Goal: Information Seeking & Learning: Learn about a topic

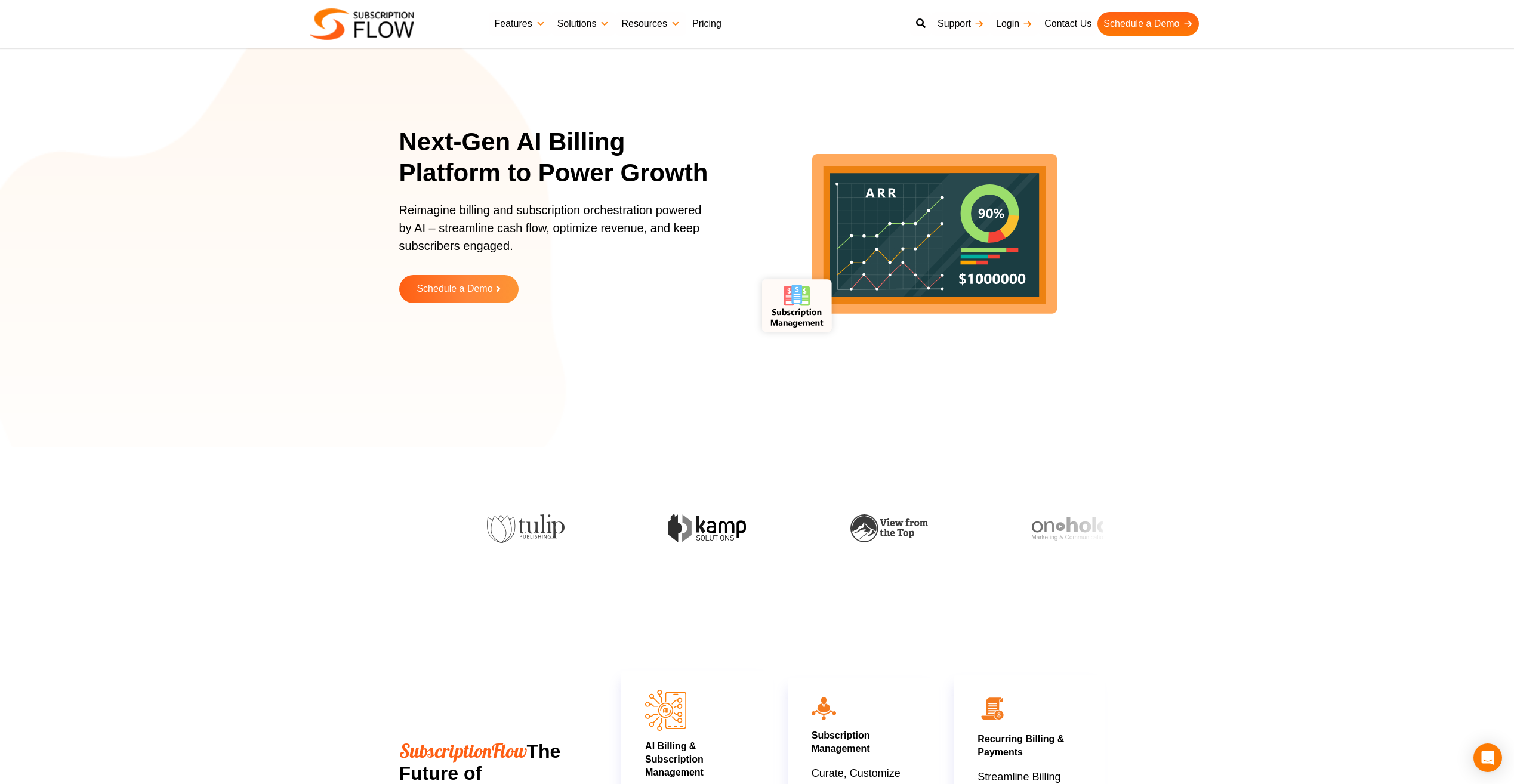
click at [701, 24] on link "Pricing" at bounding box center [707, 23] width 41 height 24
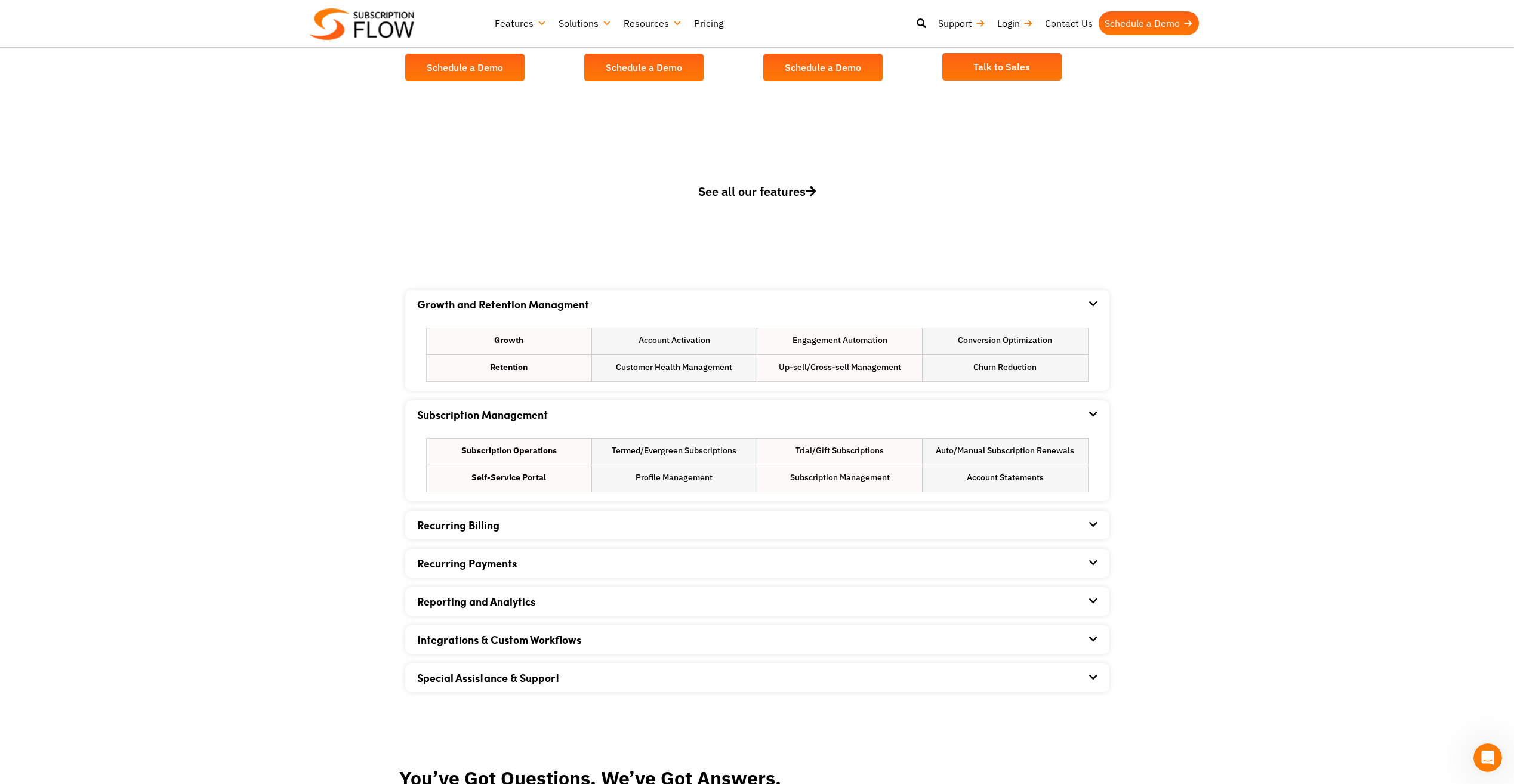
scroll to position [656, 0]
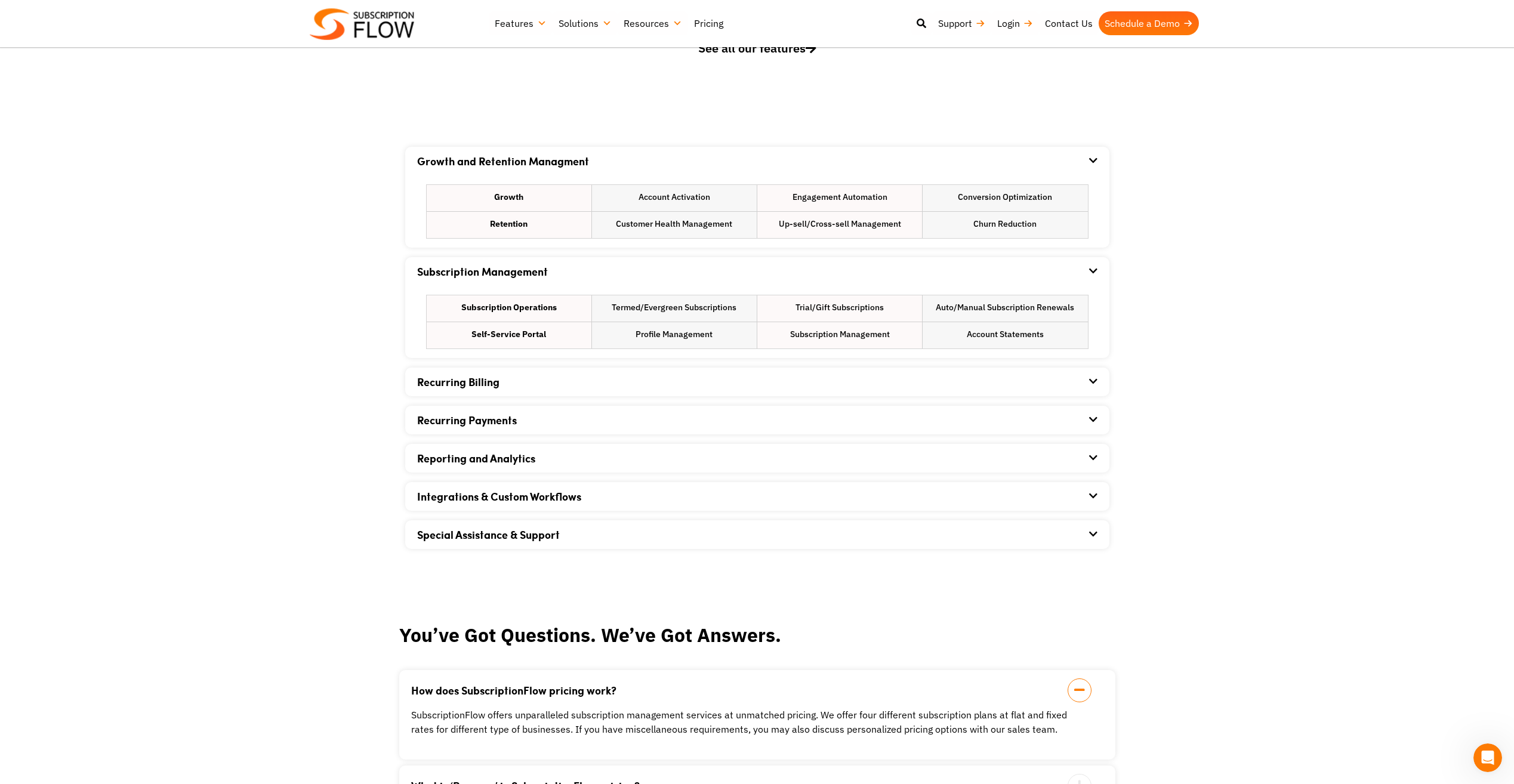
click at [500, 386] on div "Recurring Billing" at bounding box center [758, 382] width 680 height 28
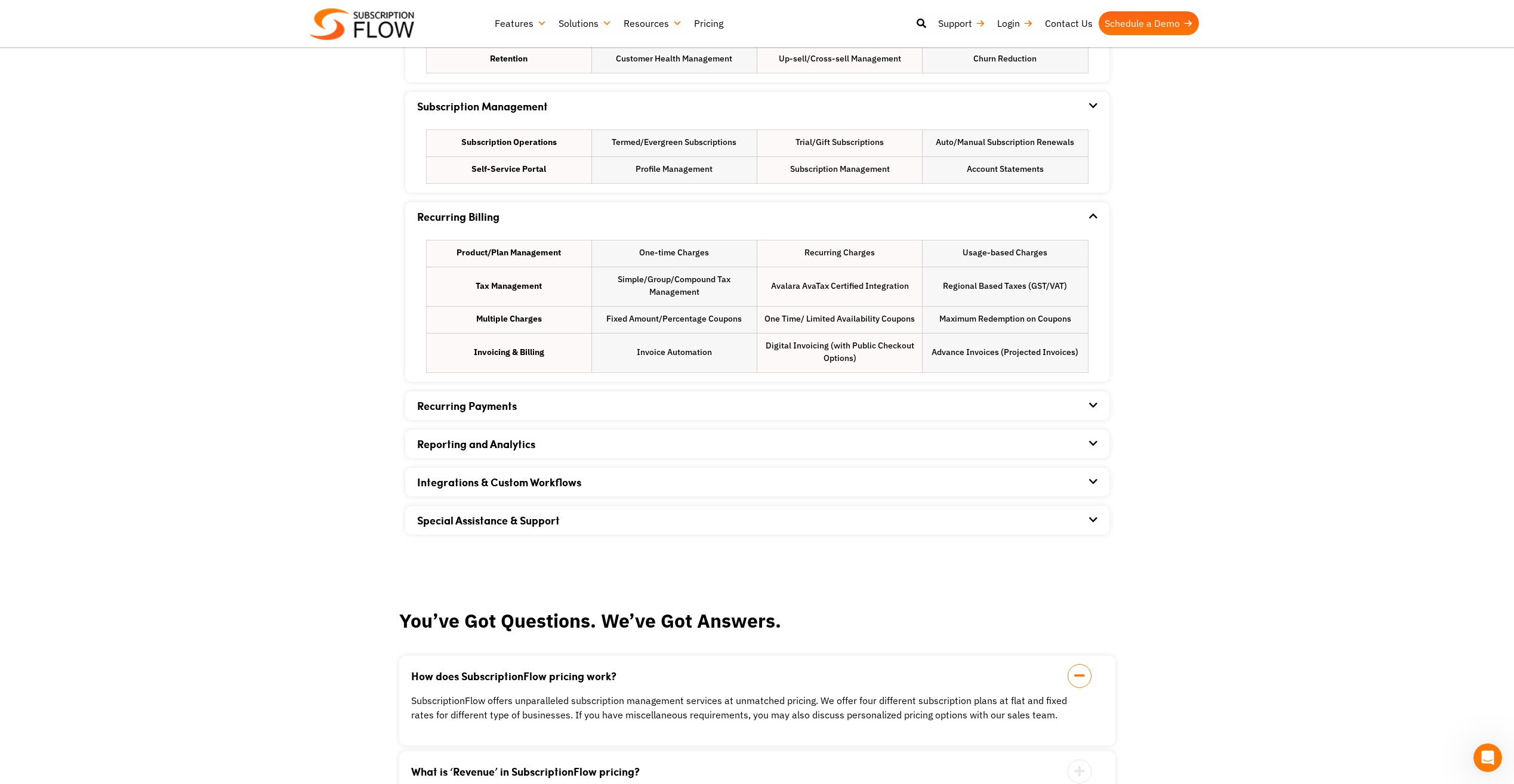
scroll to position [835, 0]
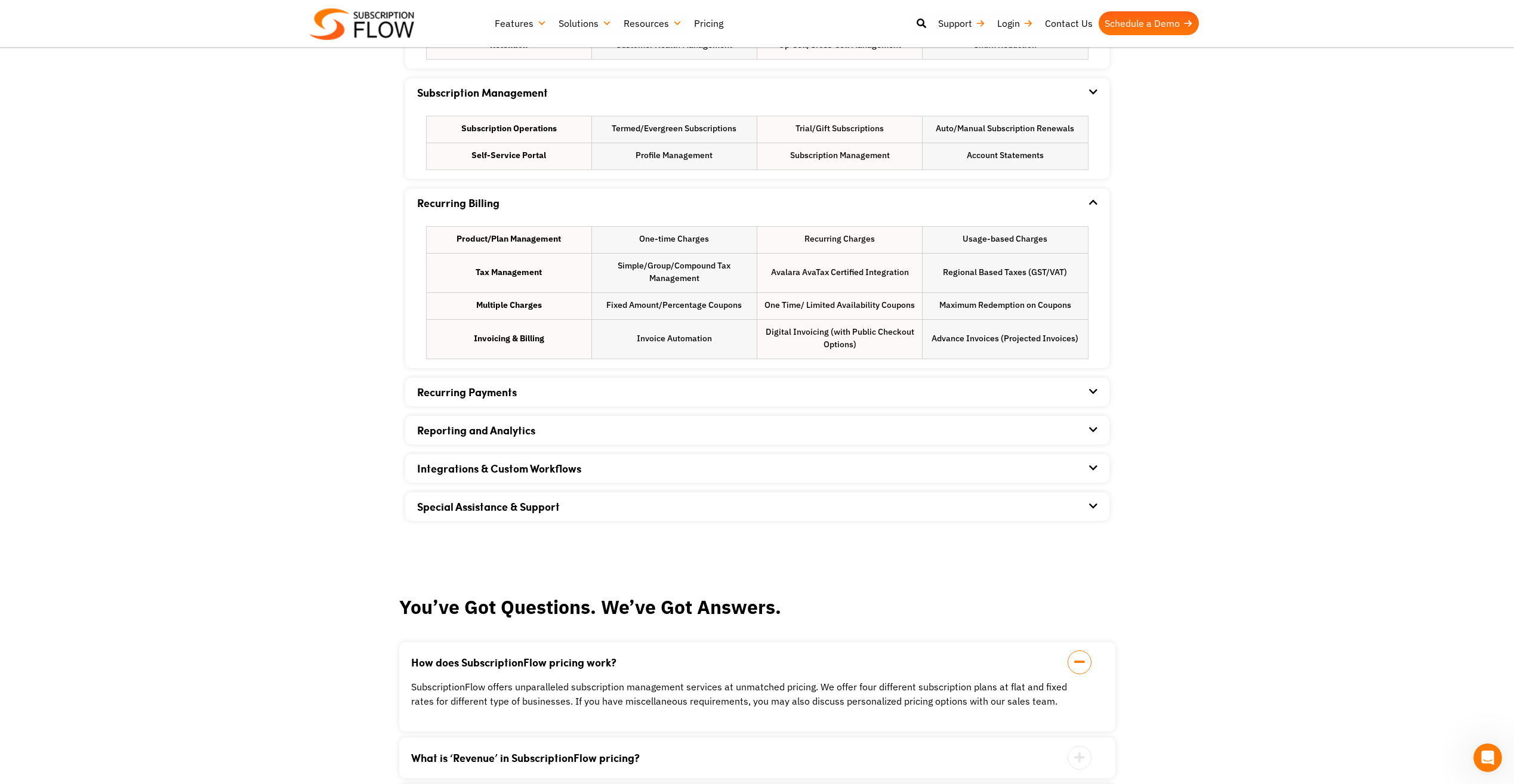
click at [511, 396] on link "Recurring Payments" at bounding box center [467, 392] width 99 height 15
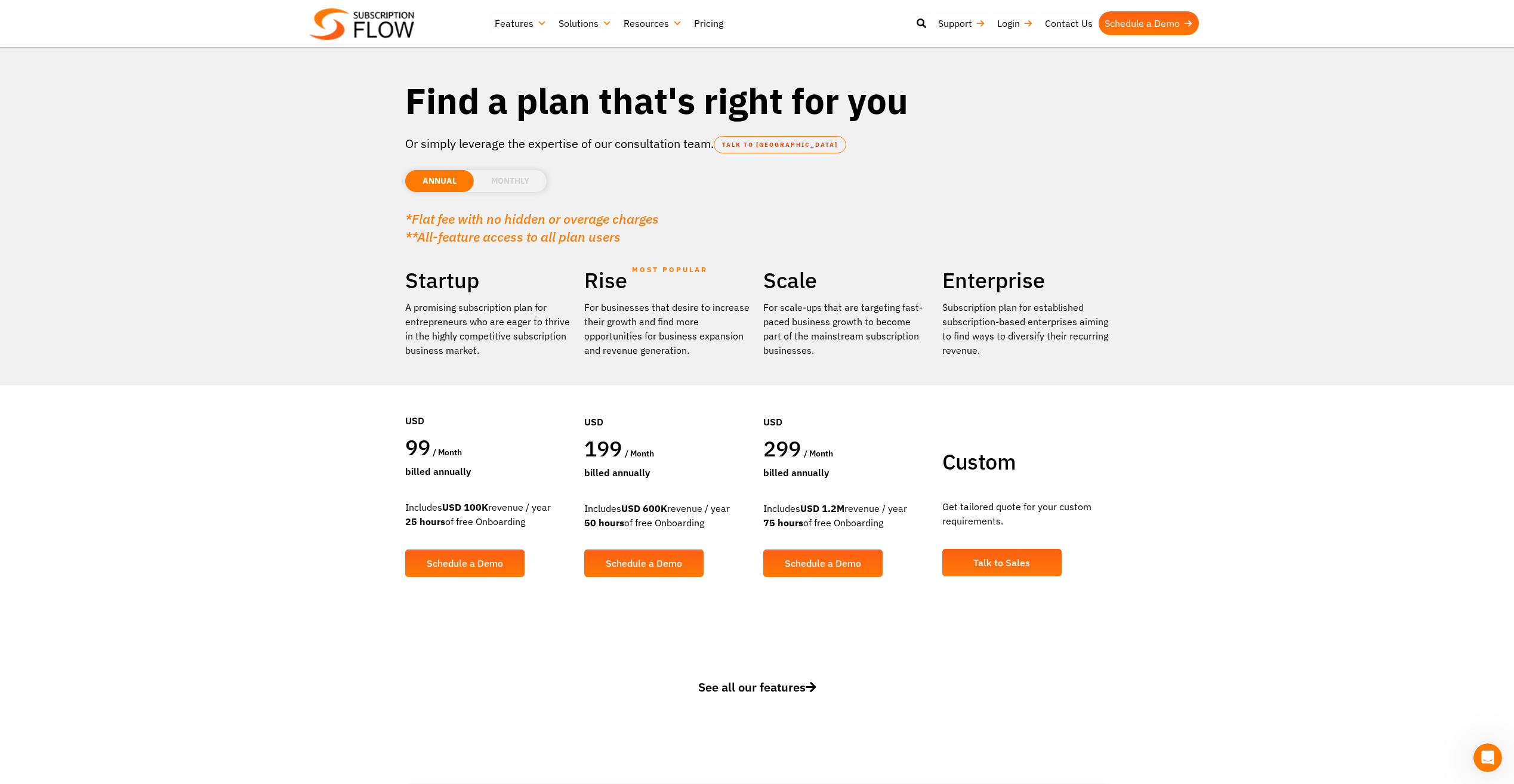
scroll to position [0, 0]
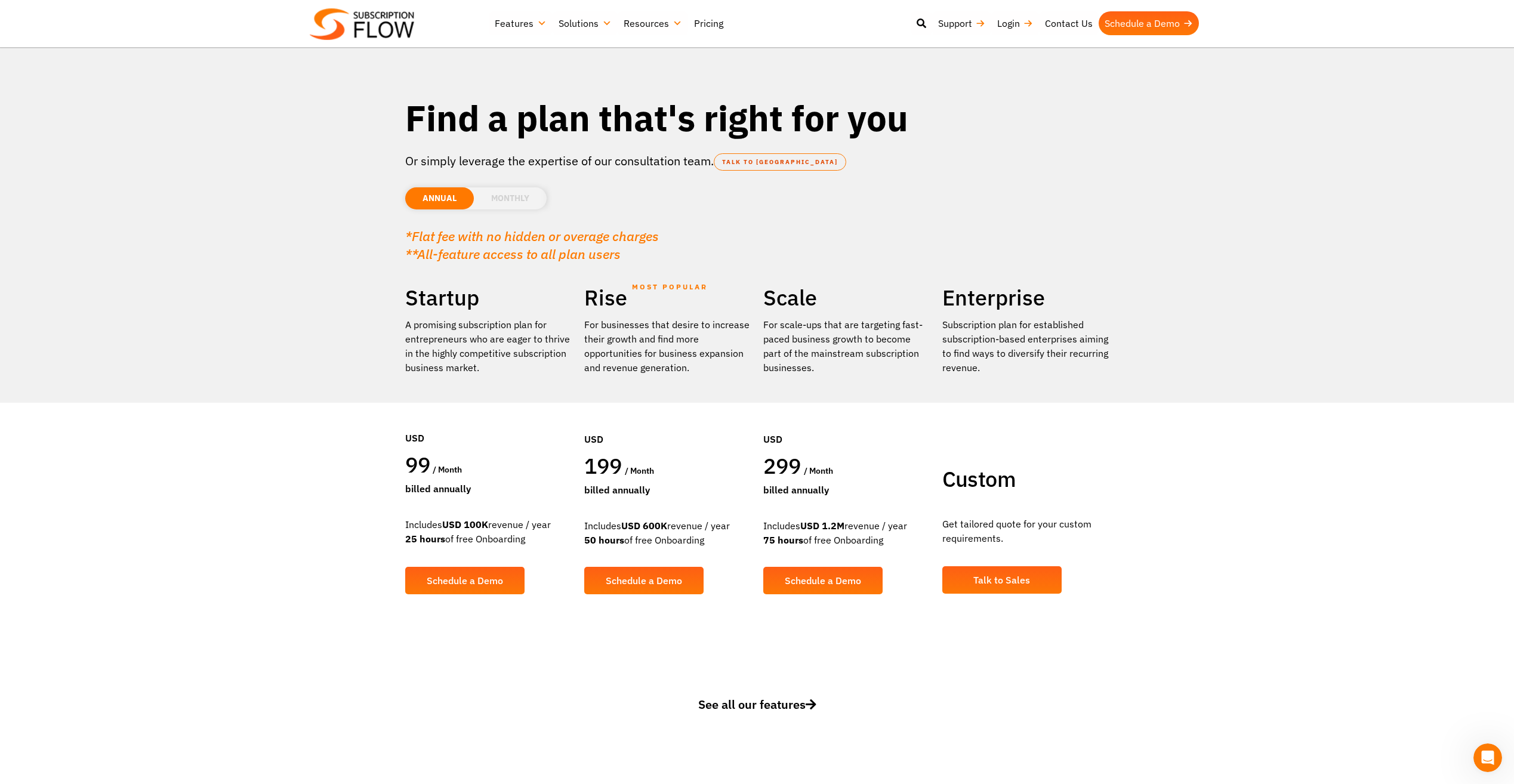
click at [766, 694] on div "**********" at bounding box center [758, 713] width 716 height 48
click at [766, 699] on span "See all our features" at bounding box center [757, 704] width 118 height 16
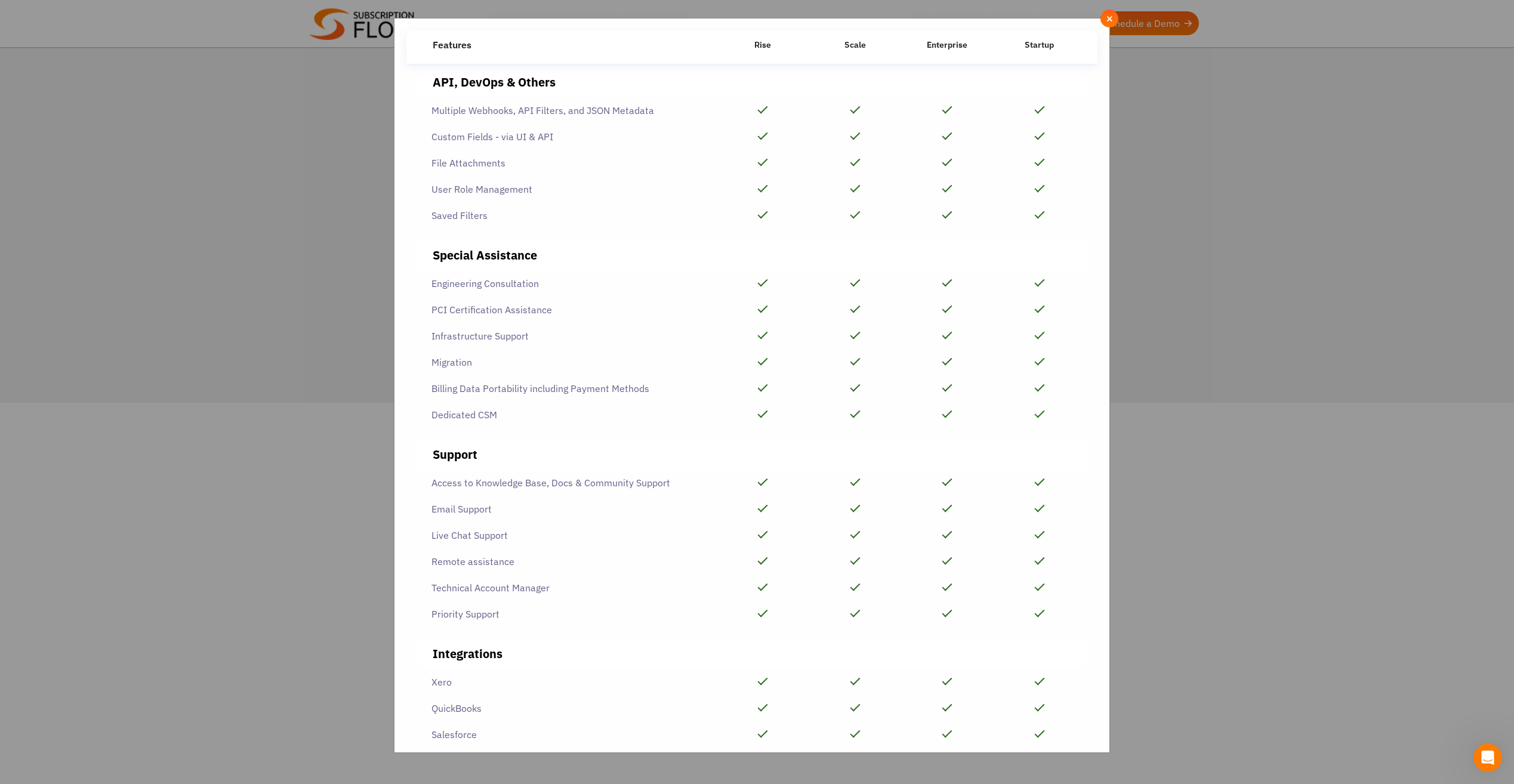
scroll to position [2148, 0]
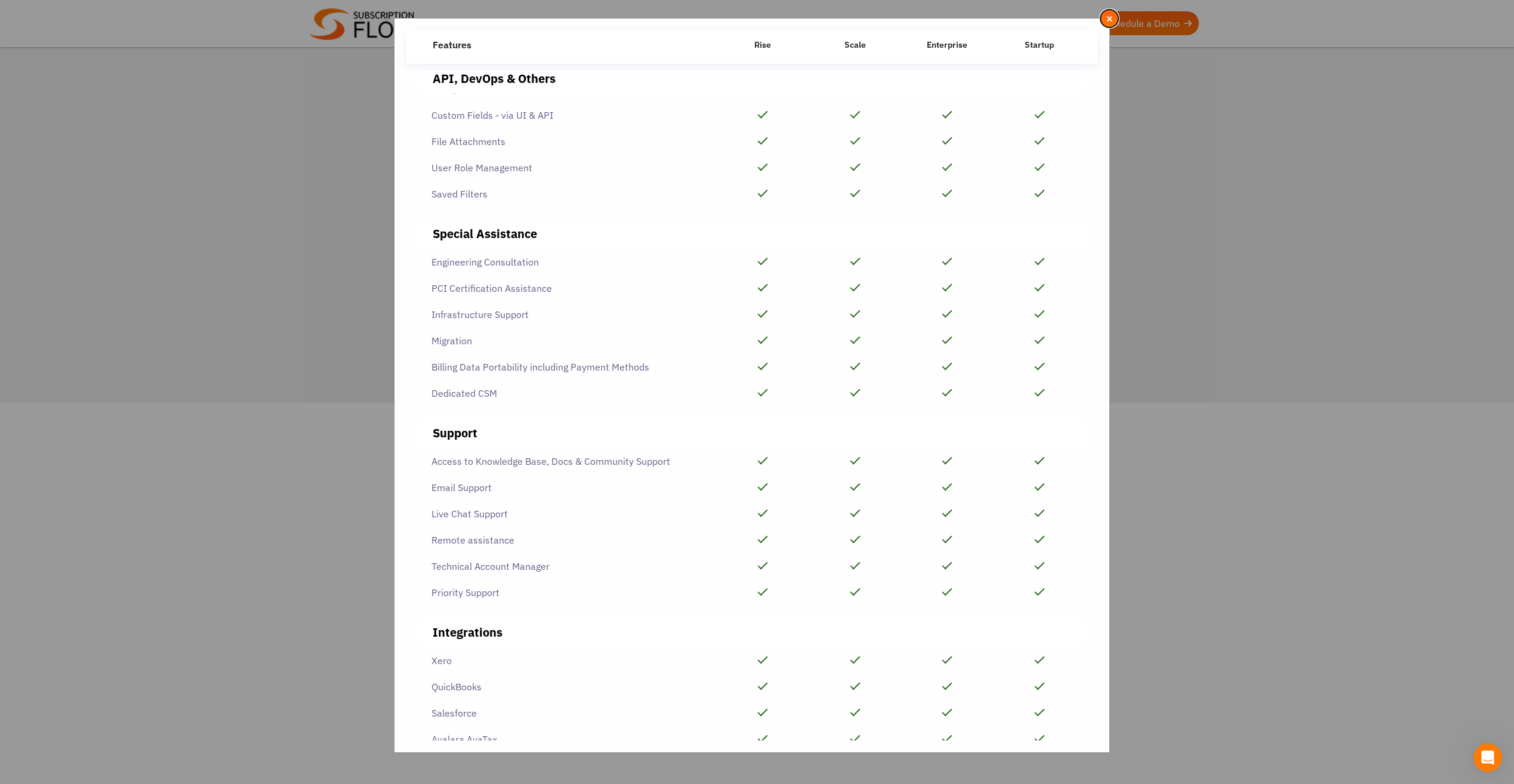
click at [1107, 17] on span "×" at bounding box center [1110, 18] width 8 height 13
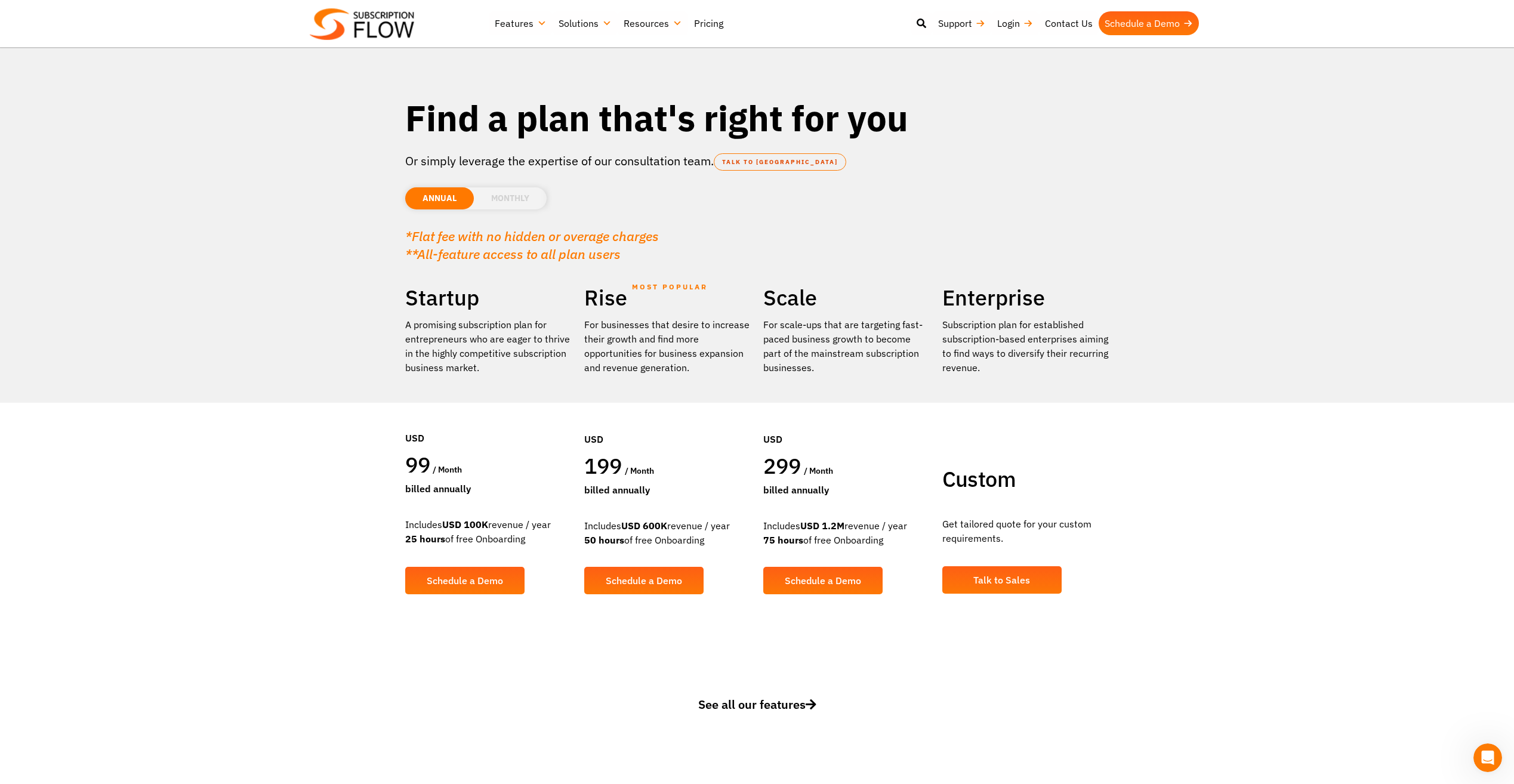
click at [514, 202] on li "MONTHLY" at bounding box center [511, 199] width 73 height 22
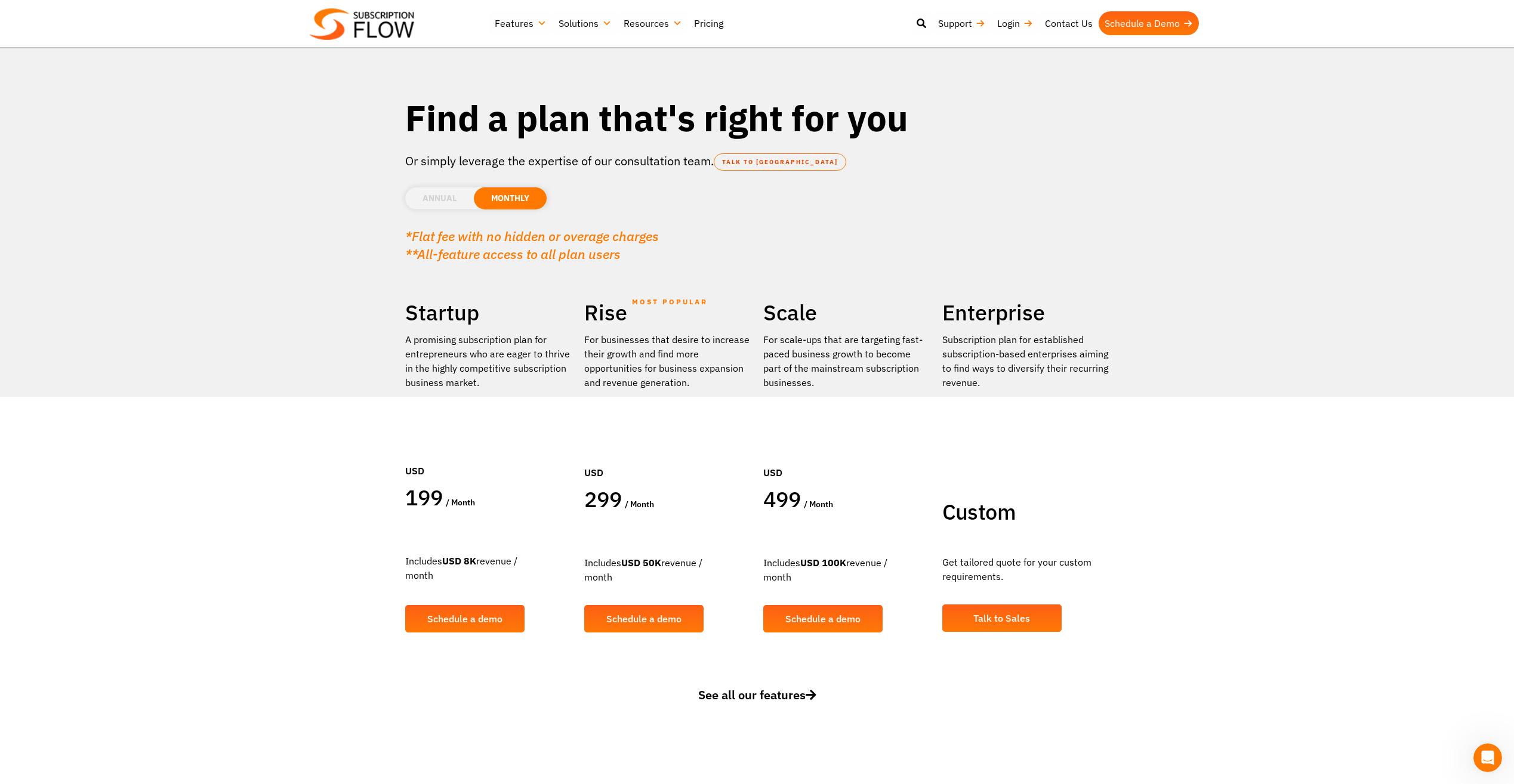
click at [446, 199] on li "ANNUAL" at bounding box center [439, 199] width 69 height 22
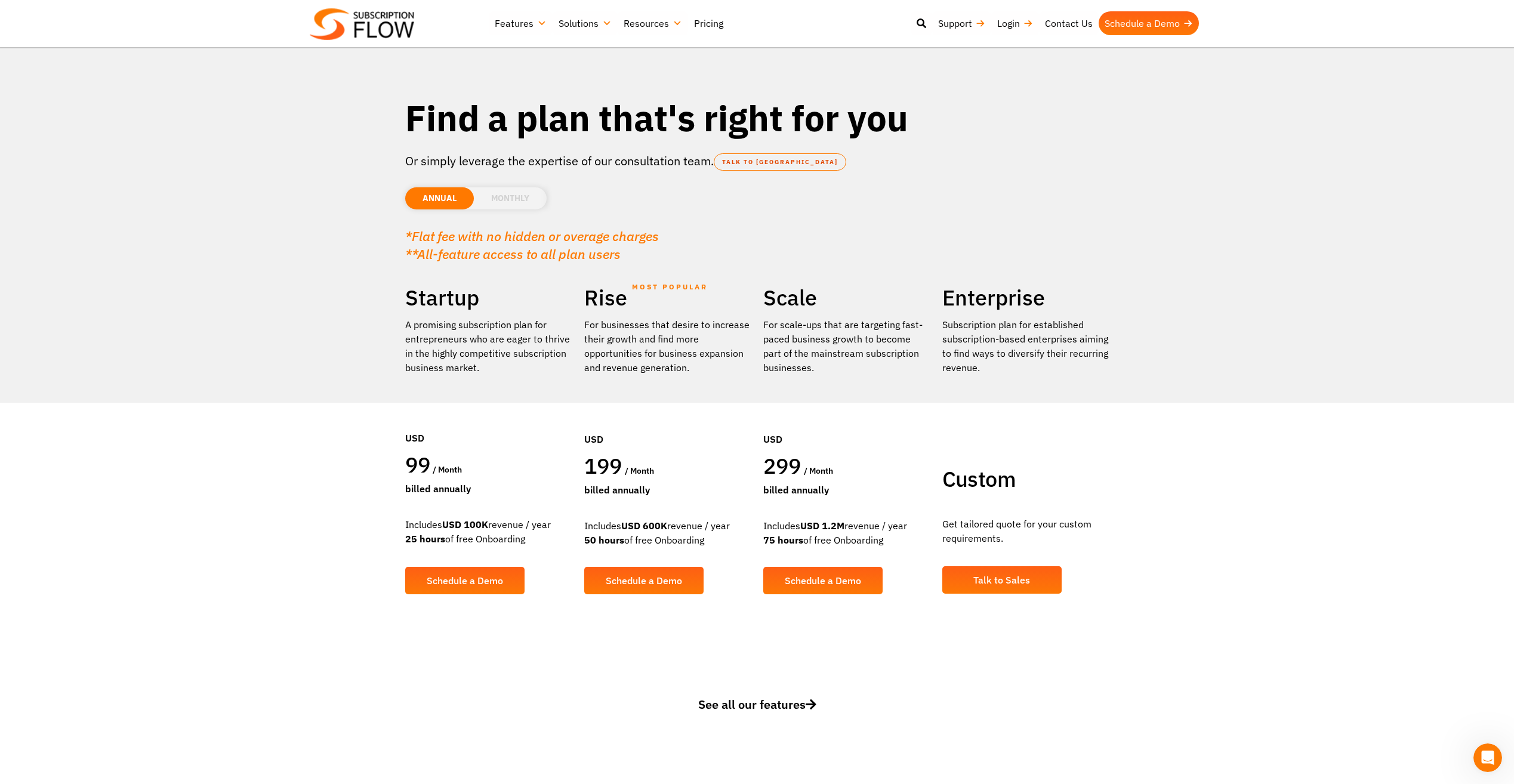
click at [508, 199] on li "MONTHLY" at bounding box center [511, 199] width 73 height 22
